Goal: Communication & Community: Answer question/provide support

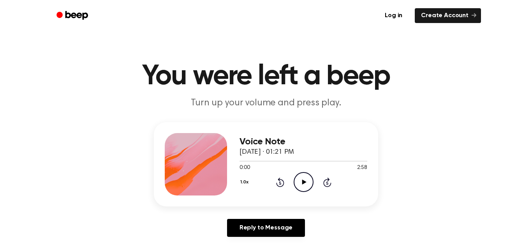
click at [304, 179] on icon "Play Audio" at bounding box center [304, 182] width 20 height 20
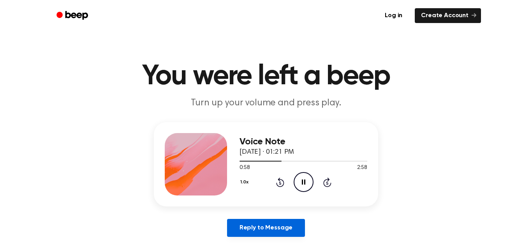
click at [260, 221] on link "Reply to Message" at bounding box center [266, 228] width 78 height 18
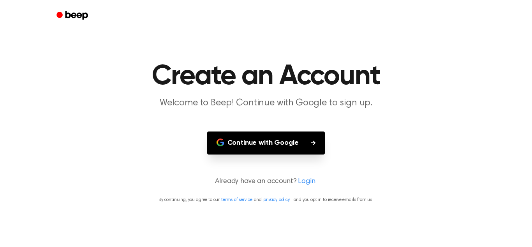
click at [79, 10] on icon "Beep" at bounding box center [73, 15] width 33 height 11
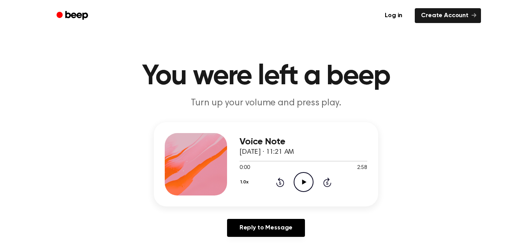
click at [307, 179] on icon "Play Audio" at bounding box center [304, 182] width 20 height 20
